Goal: Information Seeking & Learning: Find specific page/section

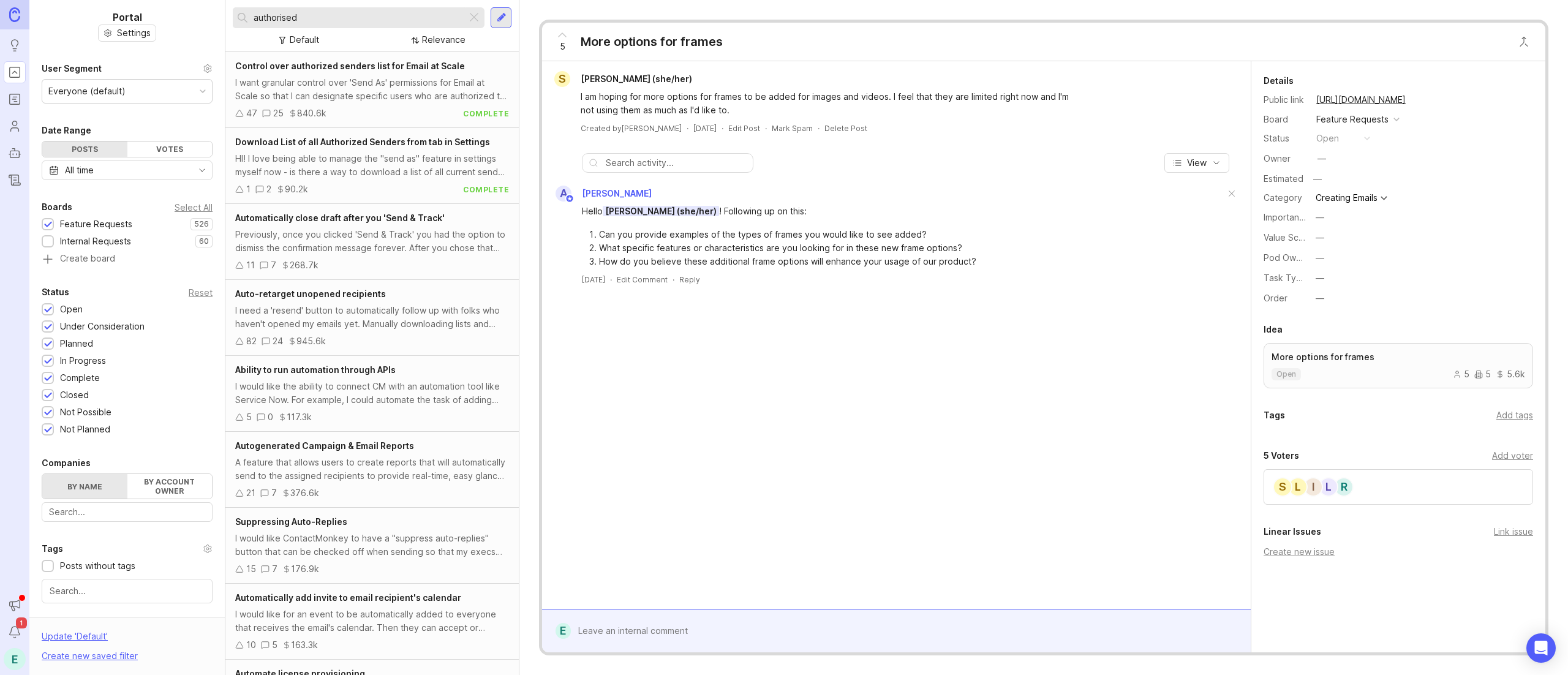
click at [349, 15] on input "authorised" at bounding box center [357, 18] width 208 height 14
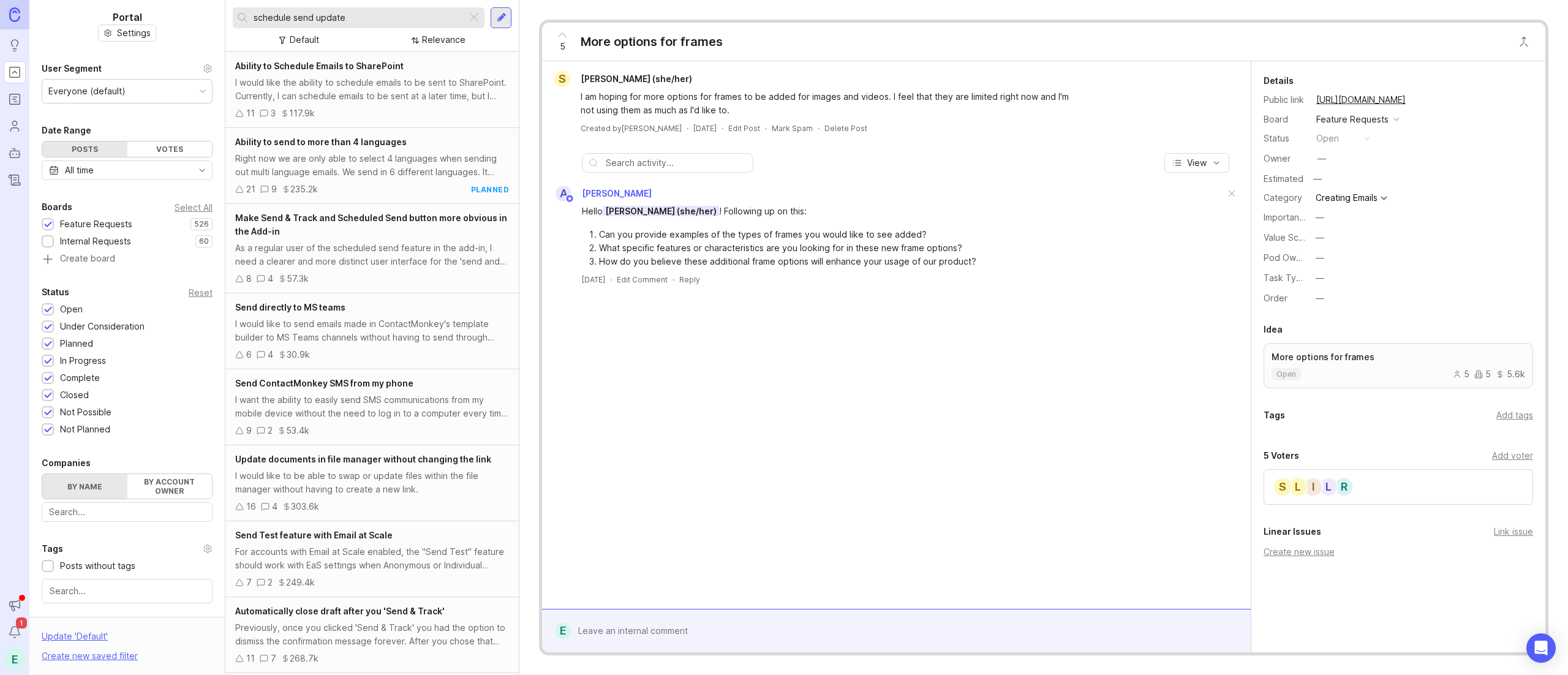
click at [331, 22] on input "schedule send update" at bounding box center [357, 18] width 208 height 14
type input "schedule send edit"
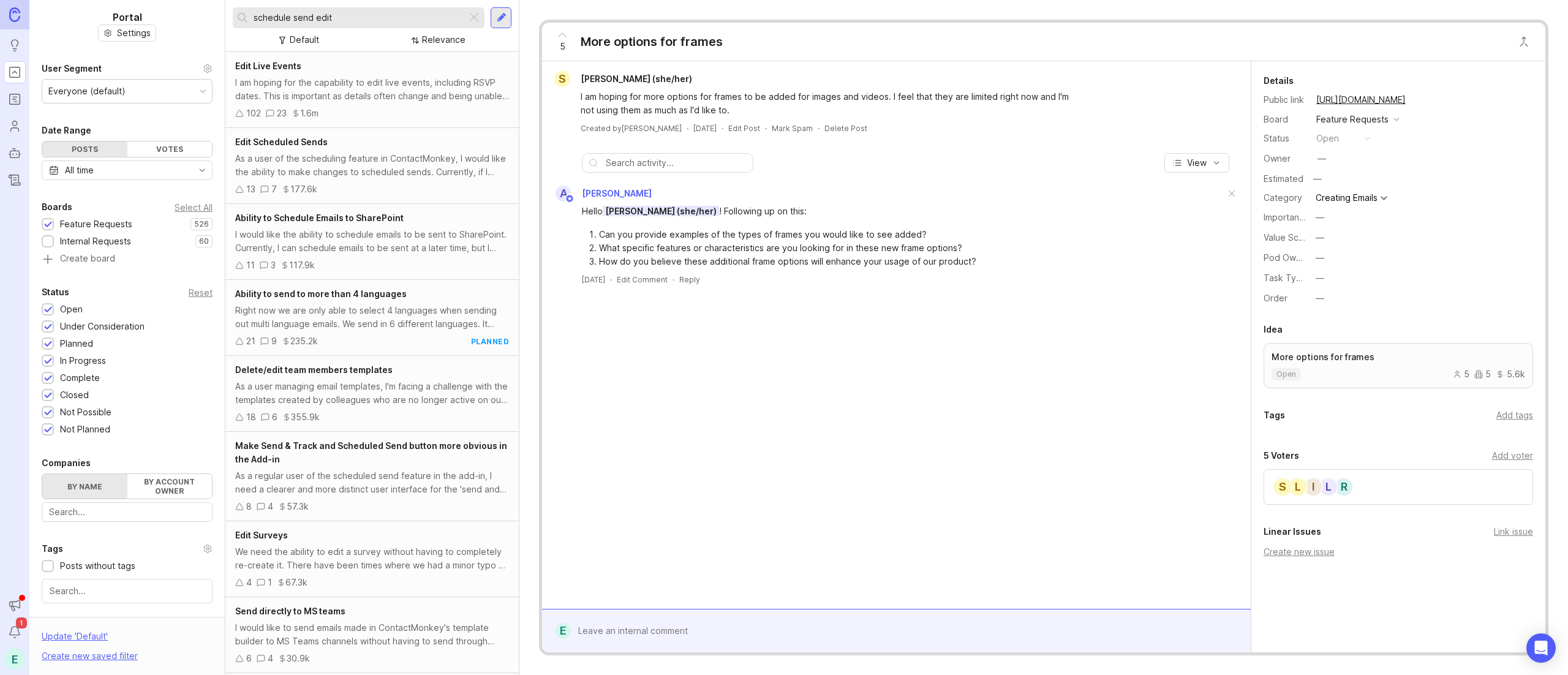
click at [338, 174] on div "As a user of the scheduling feature in ContactMonkey, I would like the ability …" at bounding box center [372, 165] width 274 height 27
